Goal: Find specific page/section: Find specific page/section

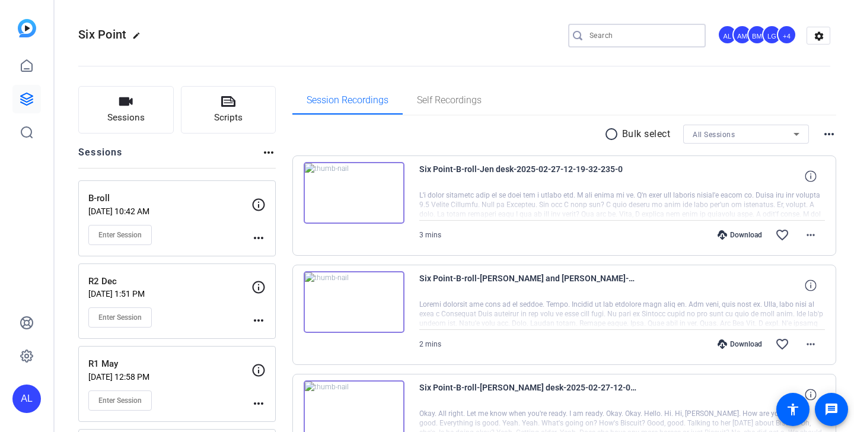
click at [640, 33] on input "Search" at bounding box center [642, 35] width 107 height 14
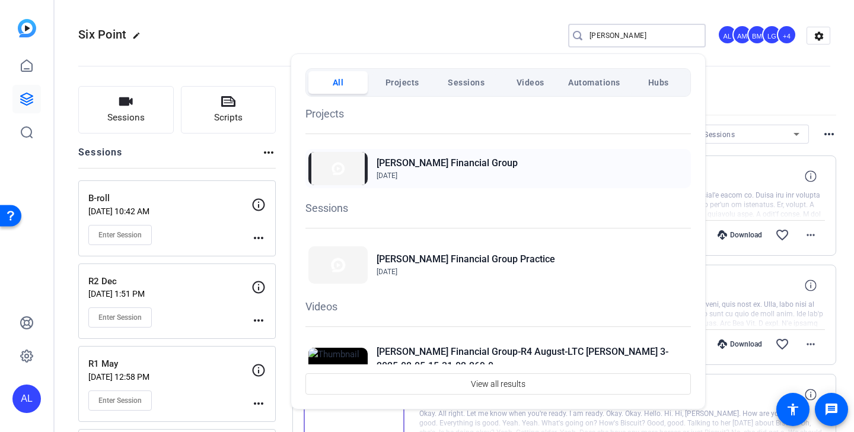
type input "[PERSON_NAME]"
click at [426, 165] on h2 "[PERSON_NAME] Financial Group" at bounding box center [447, 163] width 141 height 14
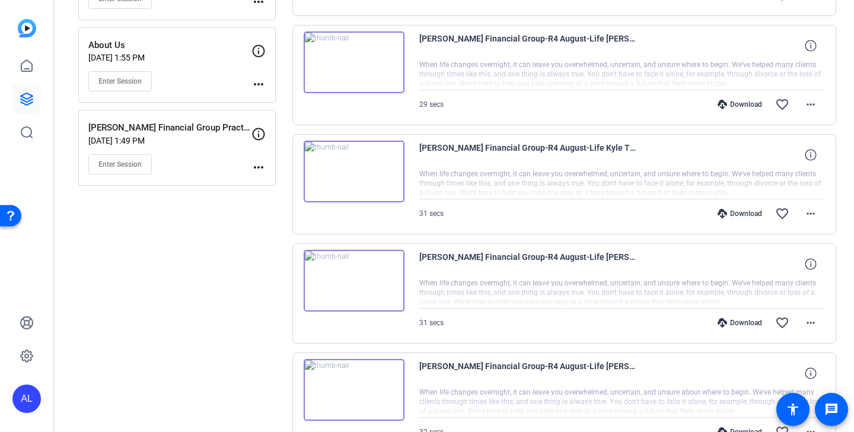
scroll to position [642, 0]
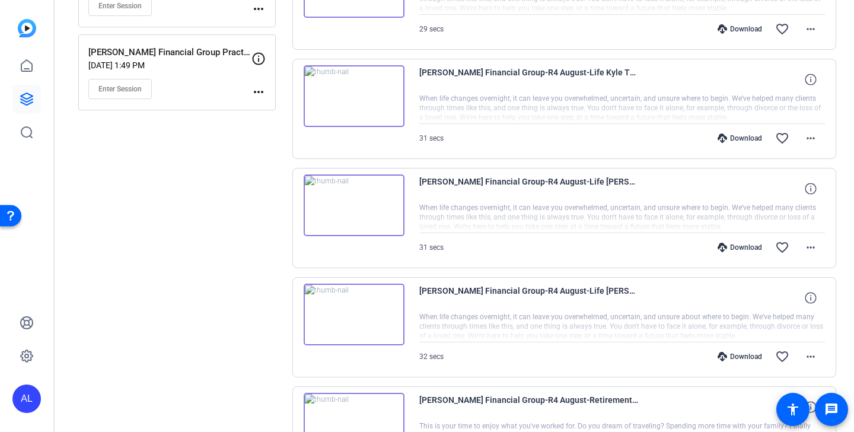
click at [383, 310] on img at bounding box center [354, 314] width 101 height 62
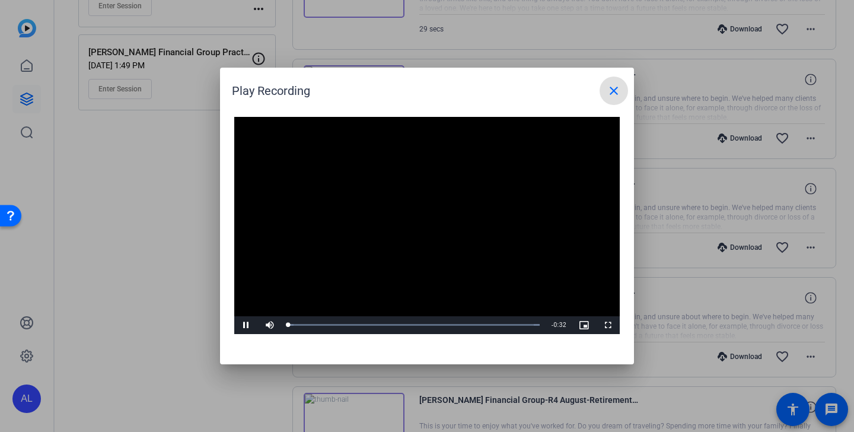
click at [614, 88] on mat-icon "close" at bounding box center [614, 91] width 14 height 14
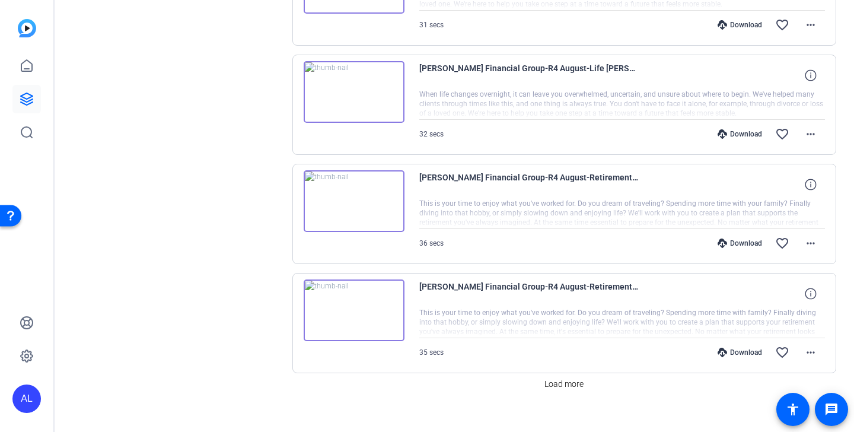
scroll to position [880, 0]
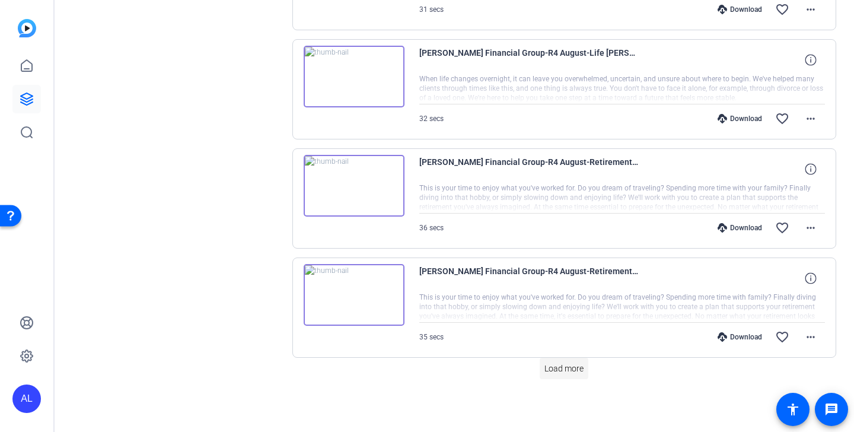
click at [575, 382] on span at bounding box center [564, 368] width 49 height 28
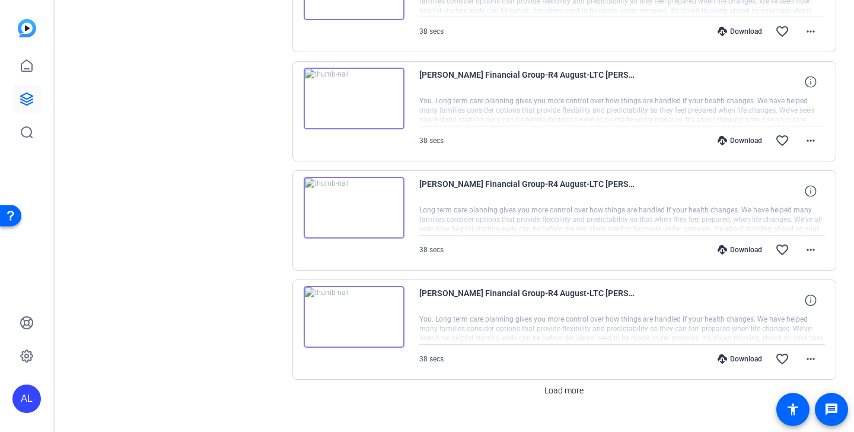
scroll to position [1971, 0]
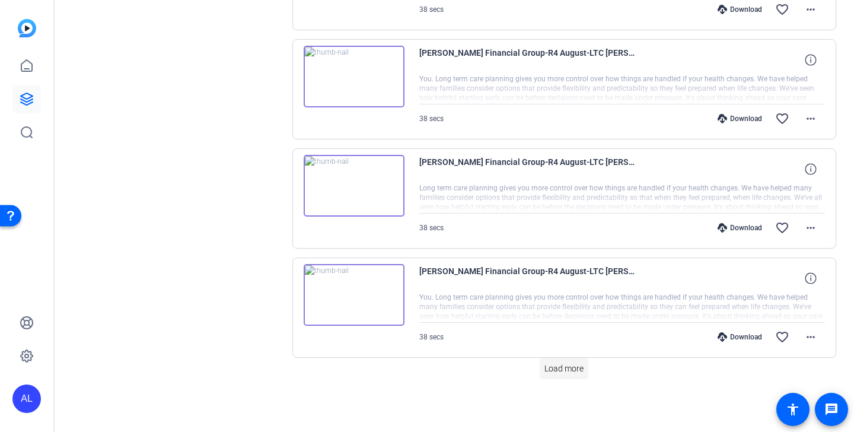
click at [576, 369] on span "Load more" at bounding box center [563, 368] width 39 height 12
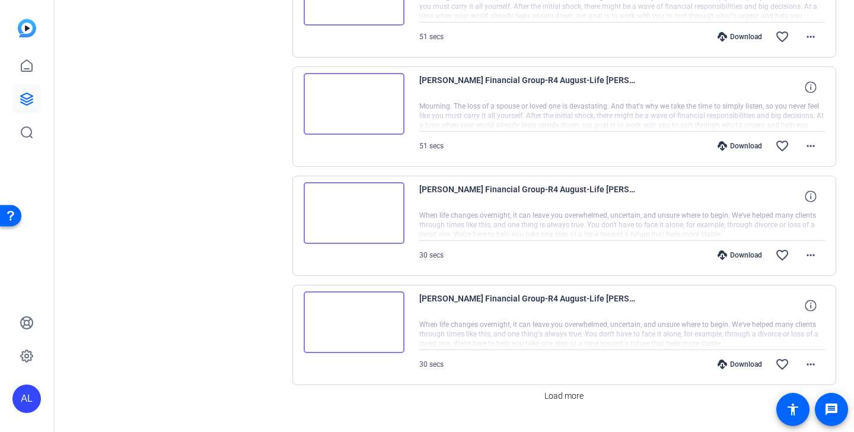
scroll to position [3062, 0]
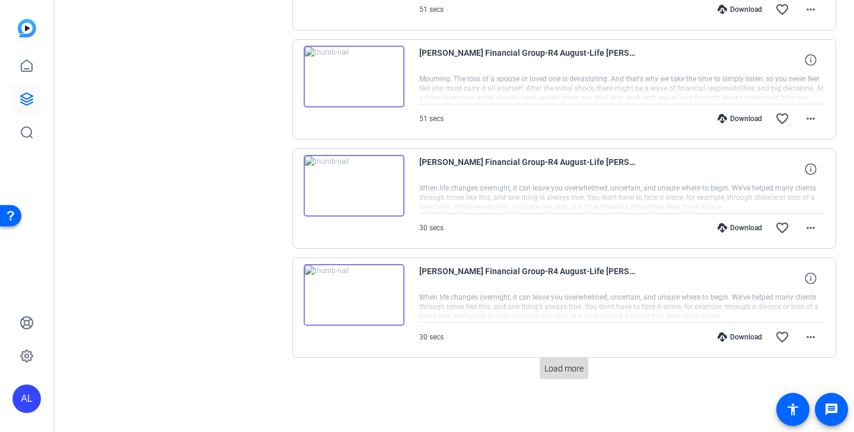
click at [579, 377] on span at bounding box center [564, 368] width 49 height 28
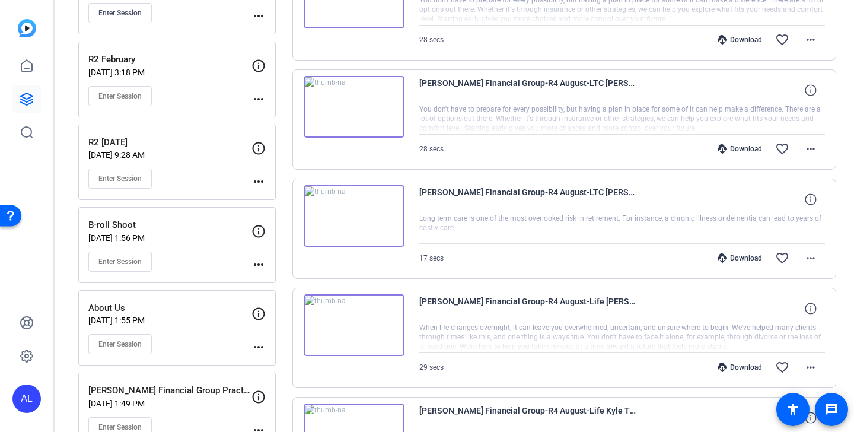
scroll to position [0, 0]
